Goal: Information Seeking & Learning: Learn about a topic

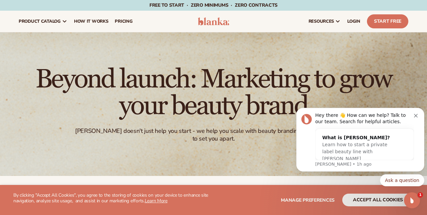
click at [418, 116] on button "Dismiss notification" at bounding box center [416, 114] width 5 height 5
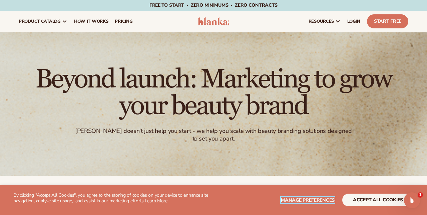
click at [323, 198] on span "Manage preferences" at bounding box center [308, 200] width 54 height 6
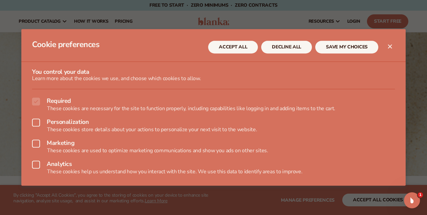
click at [37, 122] on icon at bounding box center [36, 122] width 8 height 8
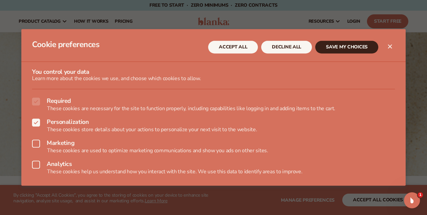
click at [40, 164] on label "Analytics" at bounding box center [213, 165] width 363 height 8
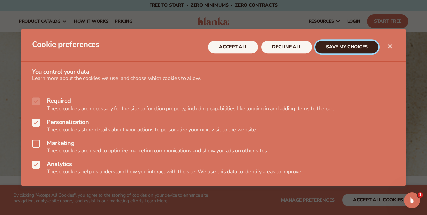
click at [354, 48] on button "SAVE MY CHOICES" at bounding box center [346, 47] width 63 height 13
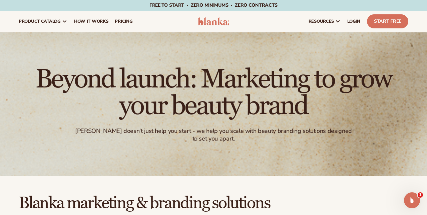
click at [337, 21] on icon at bounding box center [337, 21] width 5 height 5
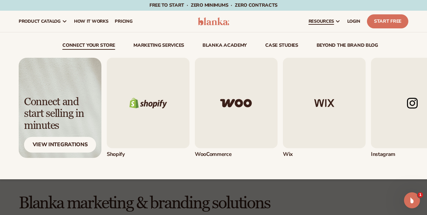
click at [130, 22] on span "pricing" at bounding box center [124, 21] width 18 height 5
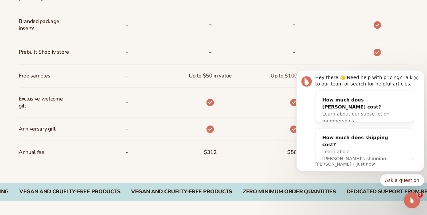
click at [418, 79] on div "Hey there 👋 Need help with pricing? Talk to our team or search for helpful arti…" at bounding box center [360, 120] width 118 height 93
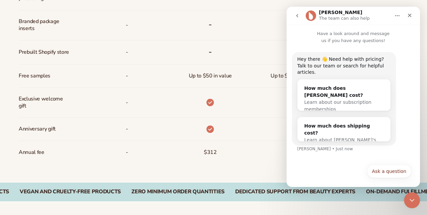
click at [414, 15] on div "Close" at bounding box center [409, 15] width 12 height 12
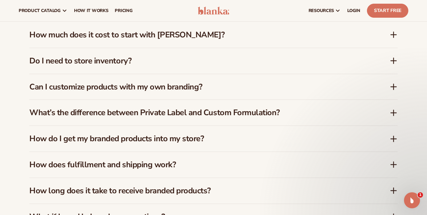
click at [296, 162] on h3 "How does fulfillment and shipping work?" at bounding box center [199, 165] width 340 height 10
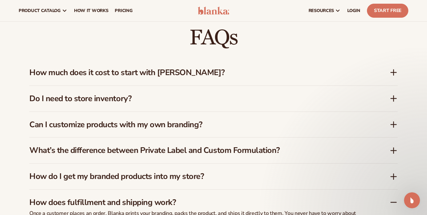
scroll to position [912, 0]
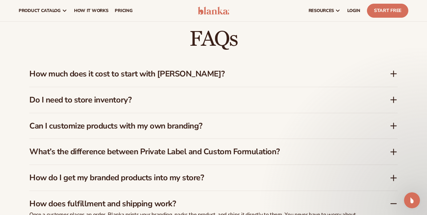
click at [394, 183] on div "How do I get my branded products into my store?" at bounding box center [213, 178] width 368 height 26
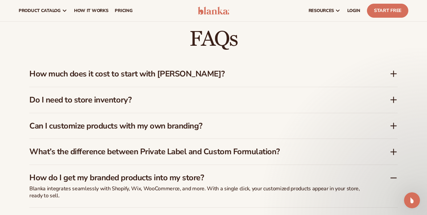
click at [395, 152] on icon at bounding box center [393, 152] width 8 height 8
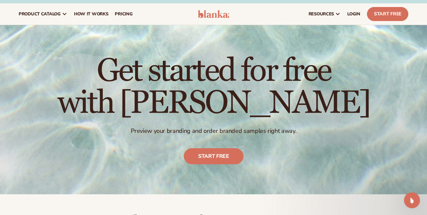
scroll to position [0, 0]
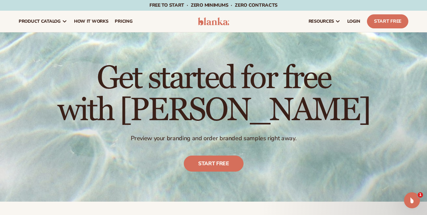
click at [57, 23] on span "product catalog" at bounding box center [40, 21] width 42 height 5
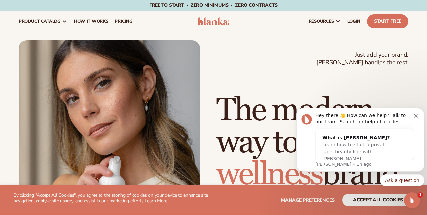
click at [417, 116] on icon "Dismiss notification" at bounding box center [416, 116] width 4 height 4
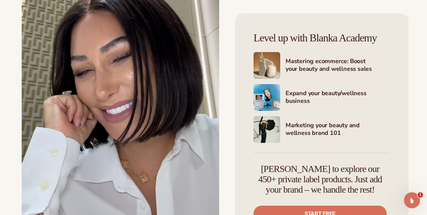
scroll to position [1097, 0]
